Goal: Task Accomplishment & Management: Manage account settings

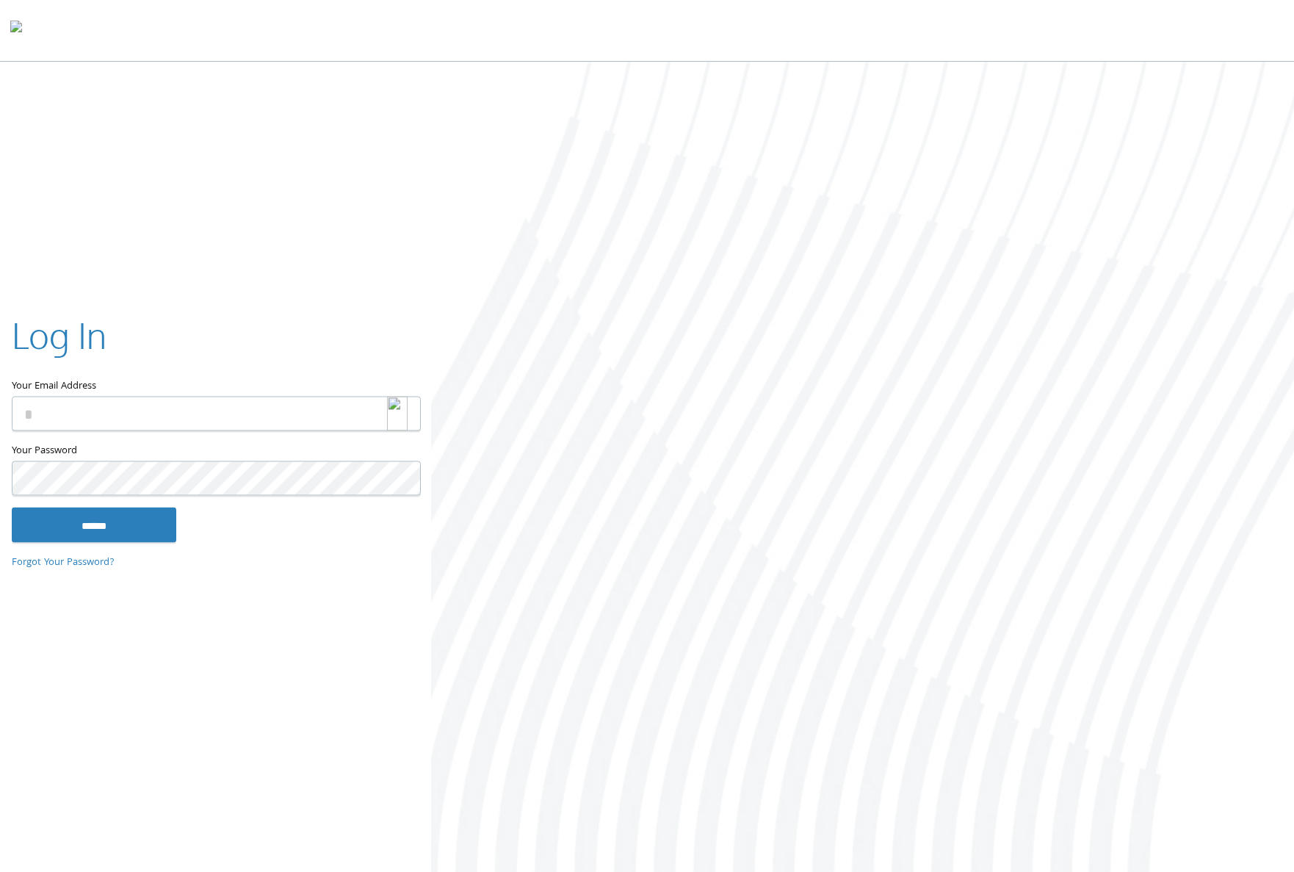
click at [387, 407] on img at bounding box center [397, 413] width 21 height 35
type input "**********"
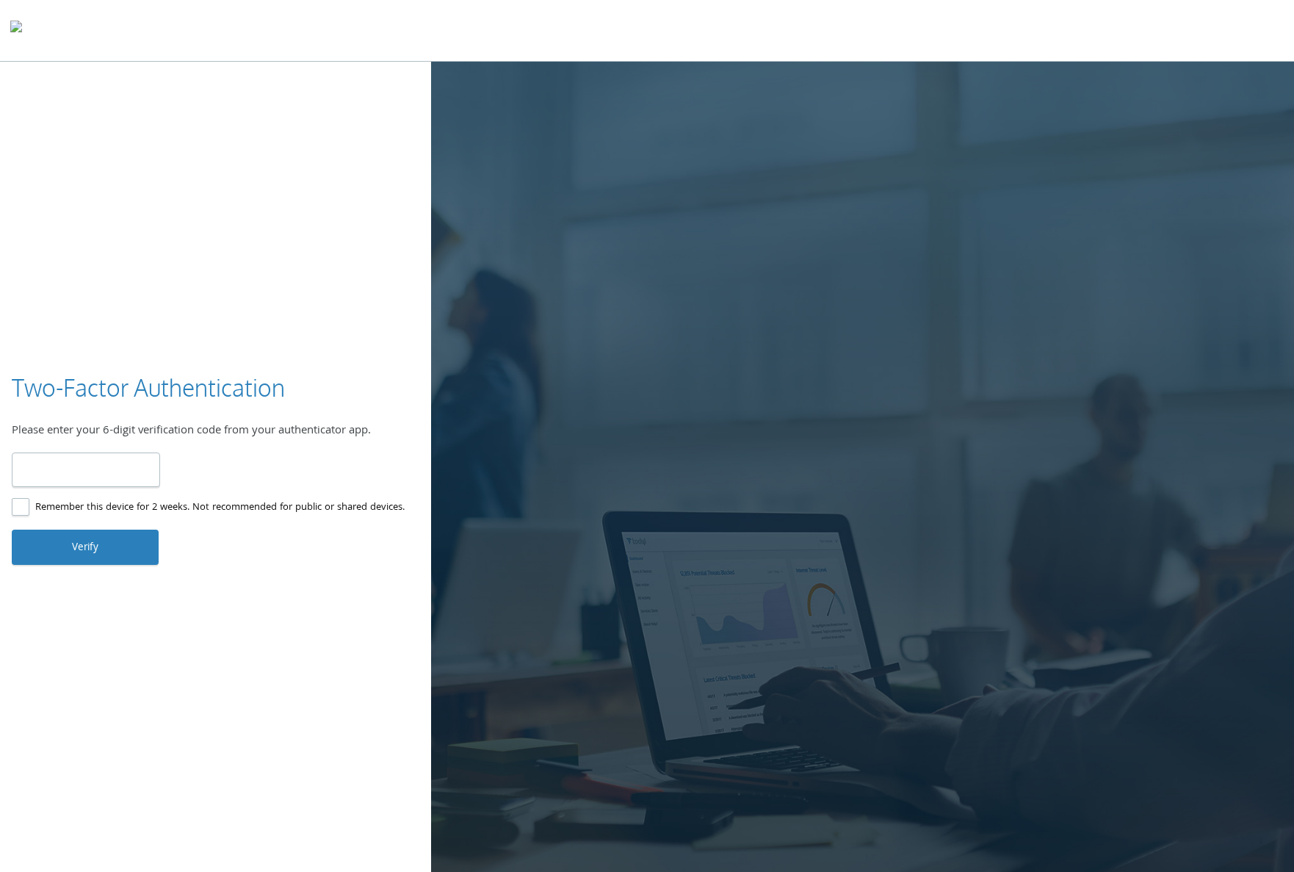
type input "******"
